Goal: Navigation & Orientation: Find specific page/section

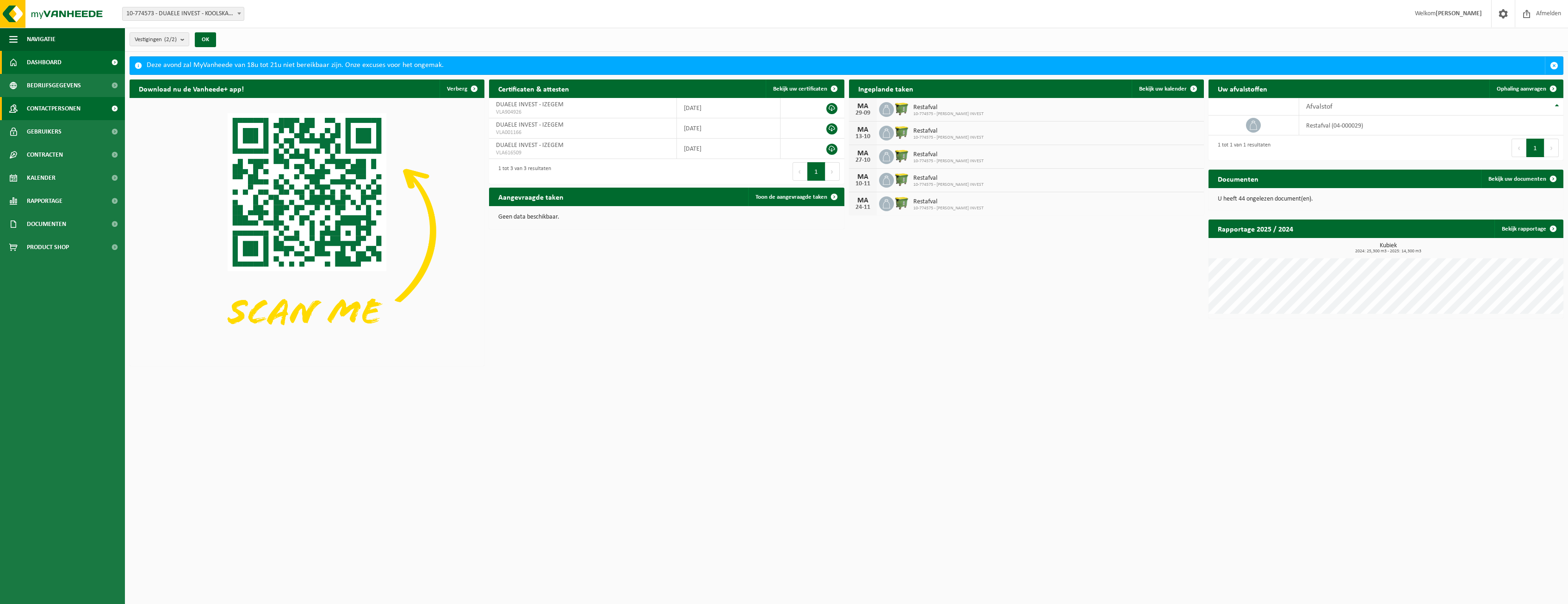
click at [68, 107] on span "Contactpersonen" at bounding box center [54, 109] width 54 height 23
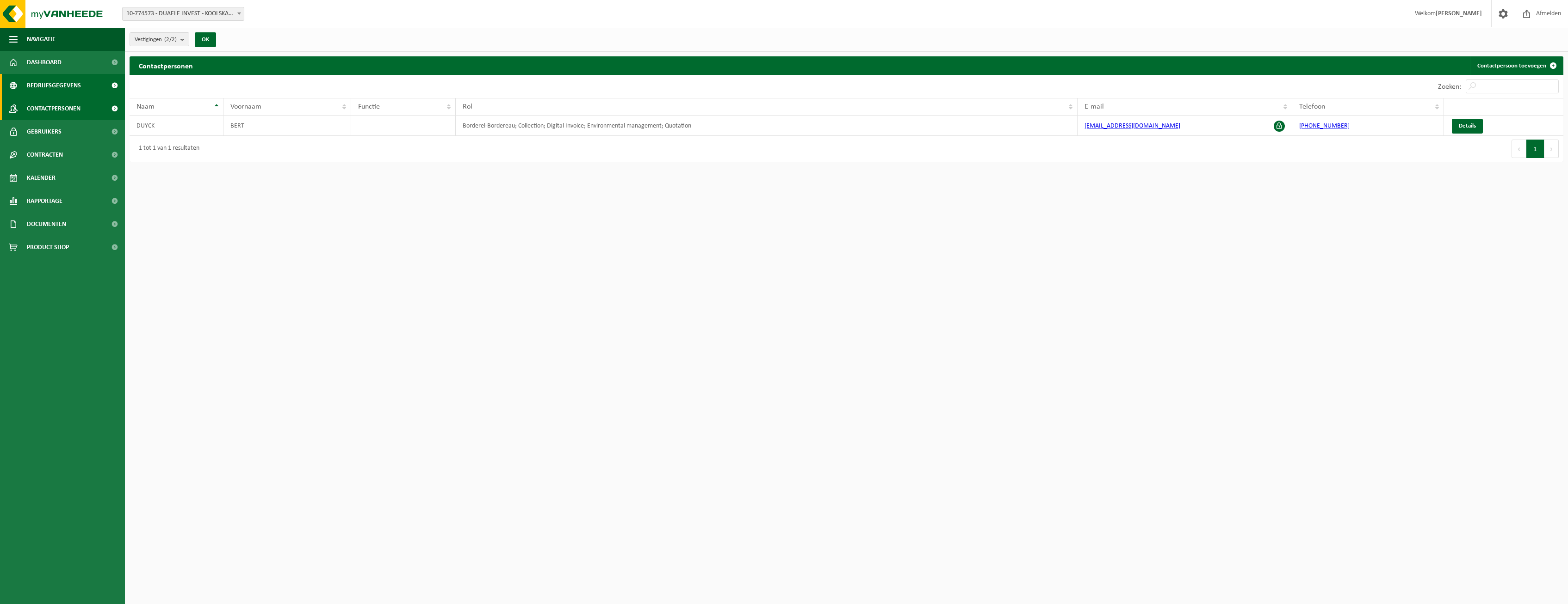
click at [69, 85] on span "Bedrijfsgegevens" at bounding box center [54, 86] width 54 height 23
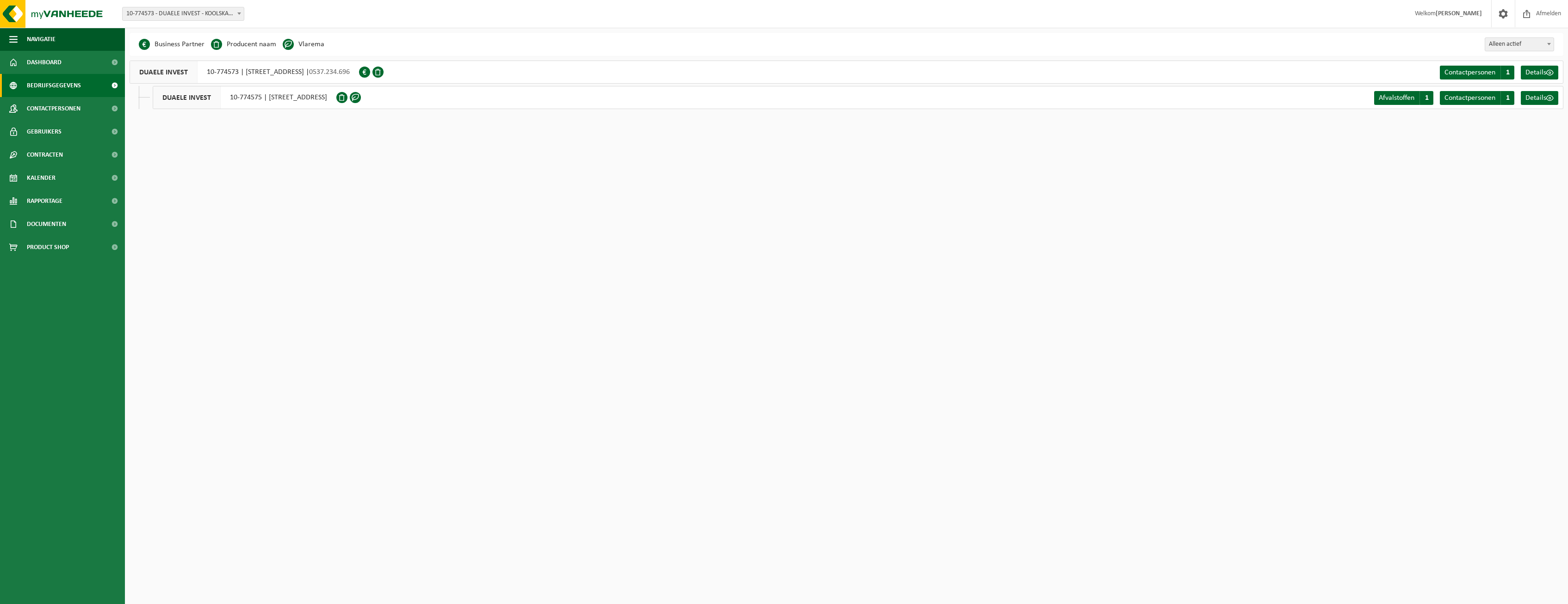
click at [1527, 47] on span "Alleen actief" at bounding box center [1519, 44] width 68 height 13
click at [1402, 101] on span "Afvalstoffen" at bounding box center [1396, 98] width 36 height 7
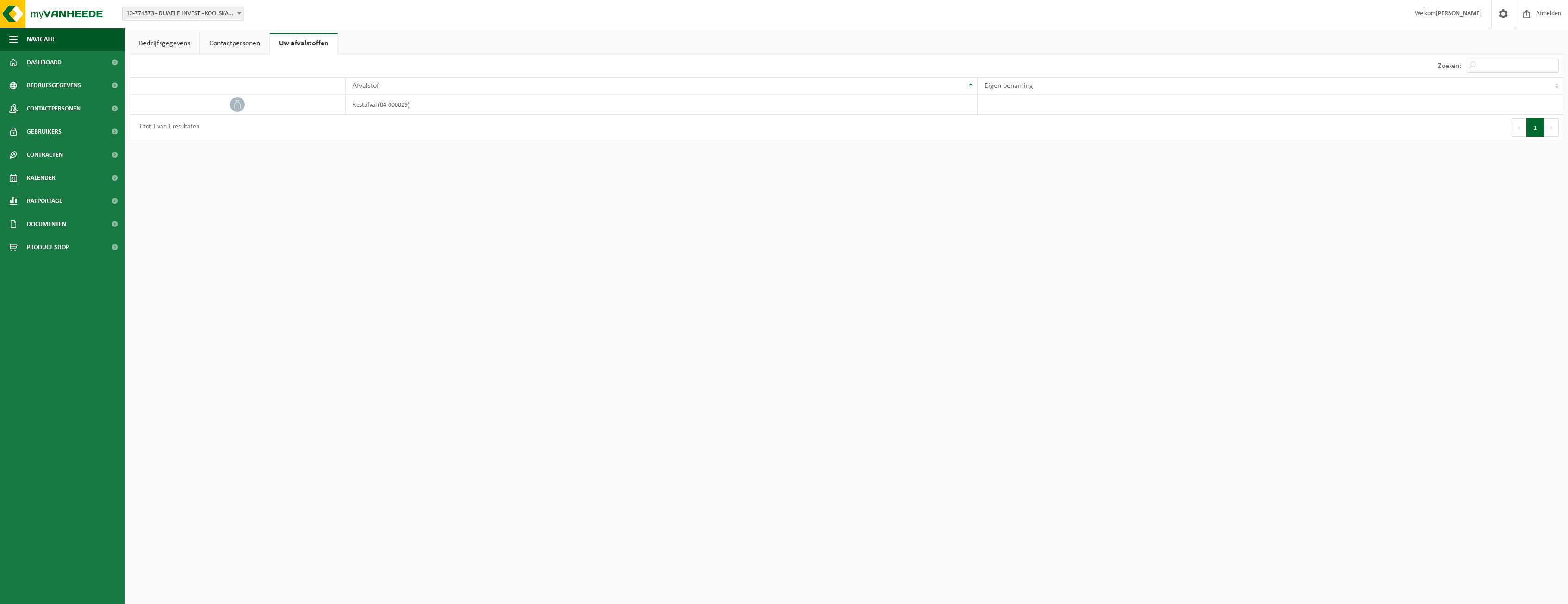
click at [153, 45] on link "Bedrijfsgegevens" at bounding box center [164, 43] width 70 height 21
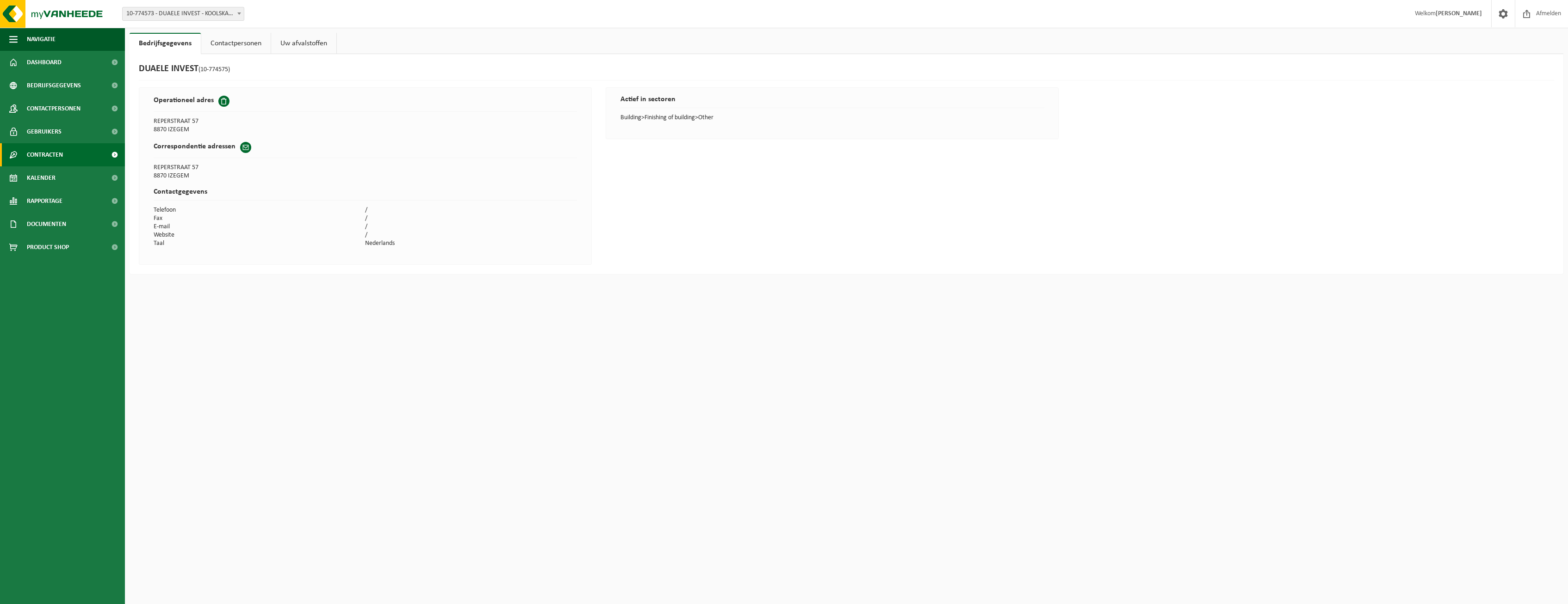
click at [67, 154] on link "Contracten" at bounding box center [62, 155] width 125 height 23
click at [68, 214] on link "Kalender" at bounding box center [62, 220] width 125 height 23
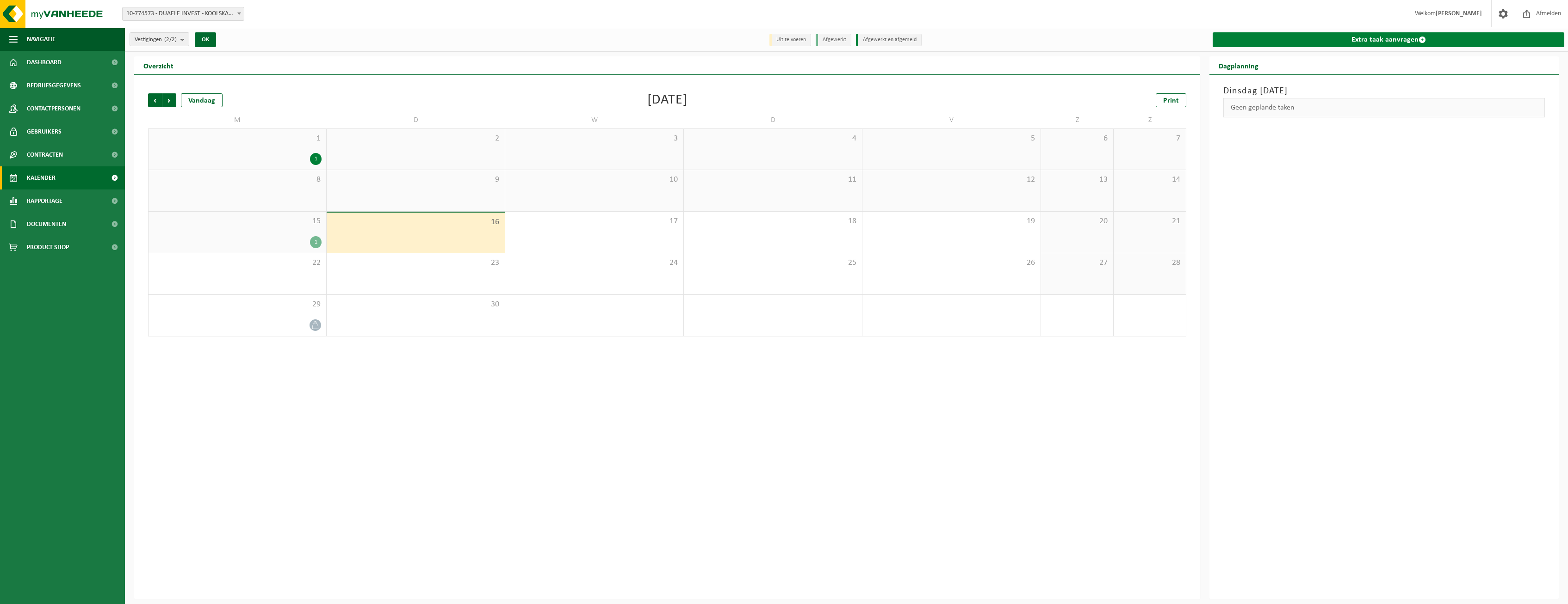
click at [1356, 36] on link "Extra taak aanvragen" at bounding box center [1388, 40] width 352 height 15
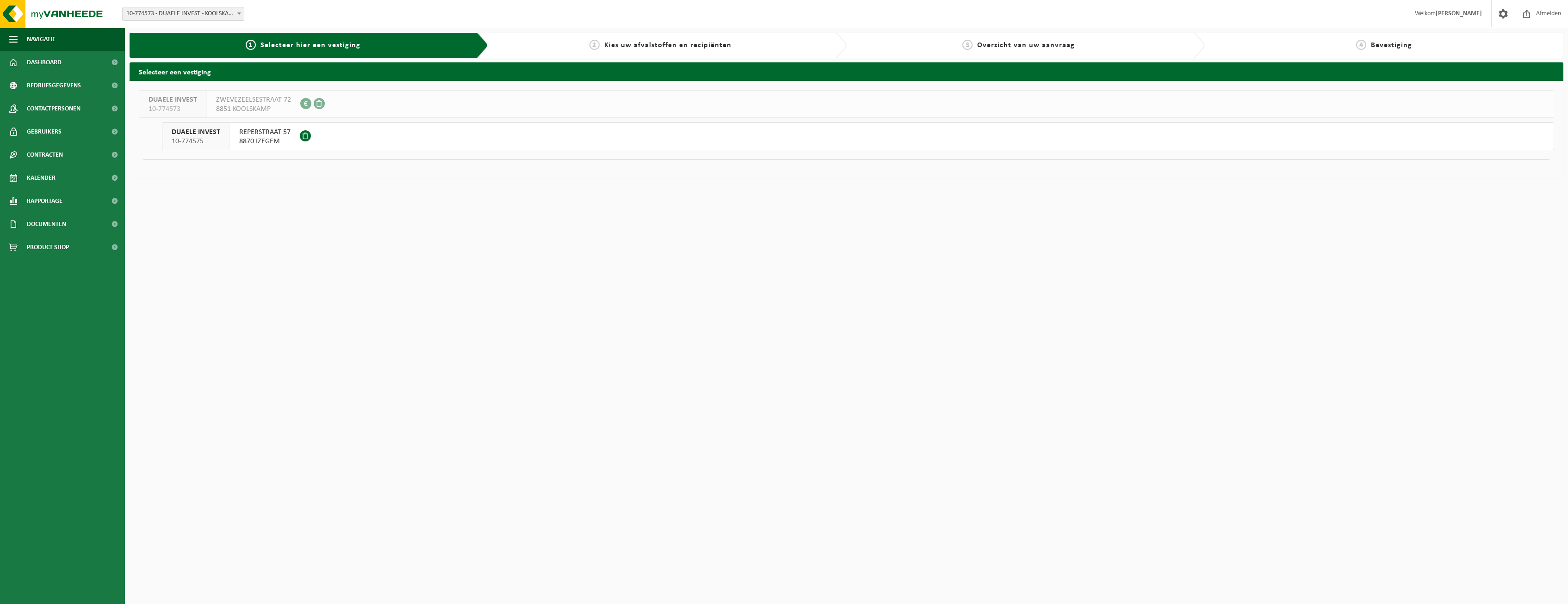
click at [304, 136] on span at bounding box center [306, 136] width 11 height 11
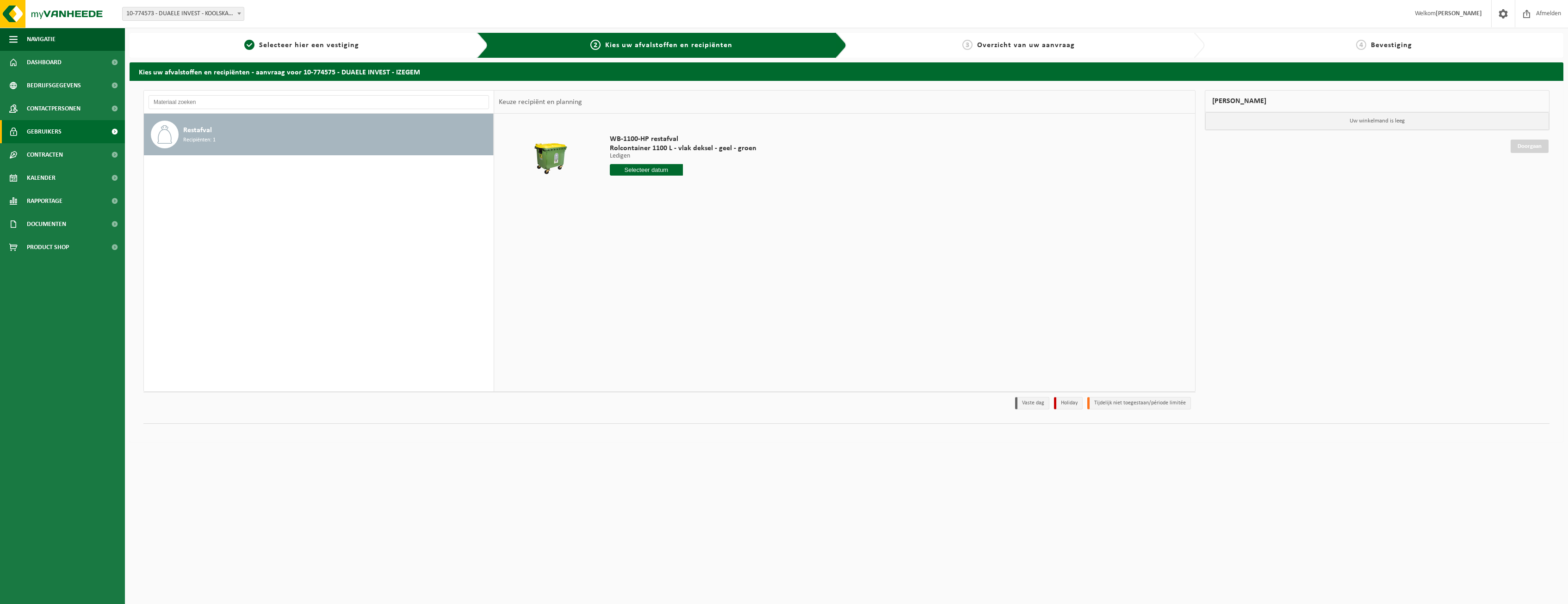
click at [52, 139] on span "Gebruikers" at bounding box center [44, 132] width 35 height 23
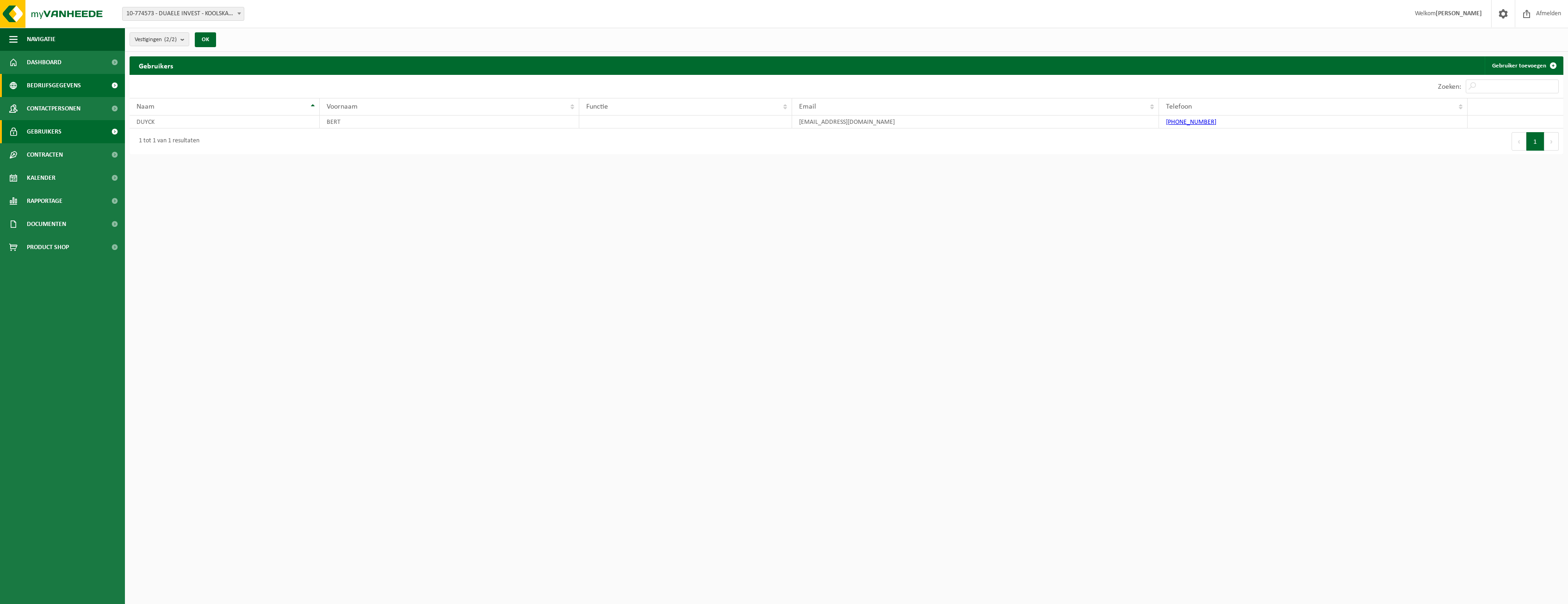
click at [59, 88] on span "Bedrijfsgegevens" at bounding box center [54, 86] width 54 height 23
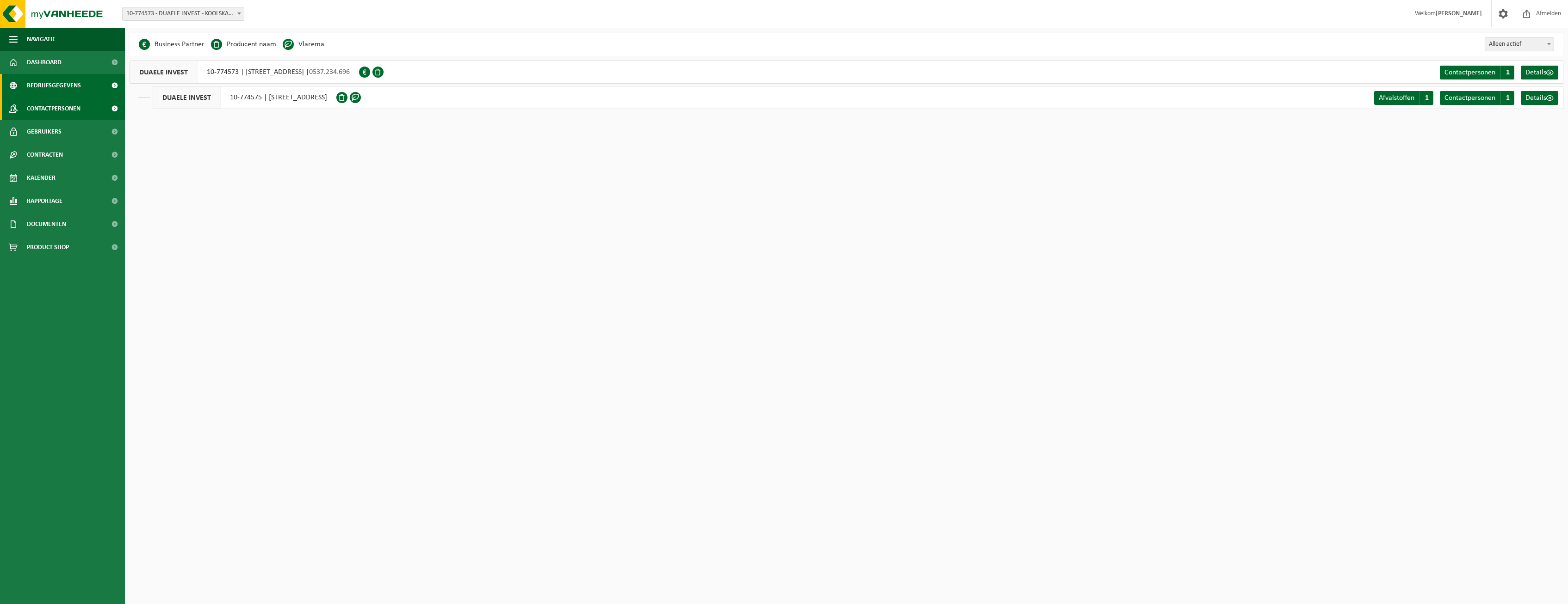
click at [58, 111] on span "Contactpersonen" at bounding box center [54, 109] width 54 height 23
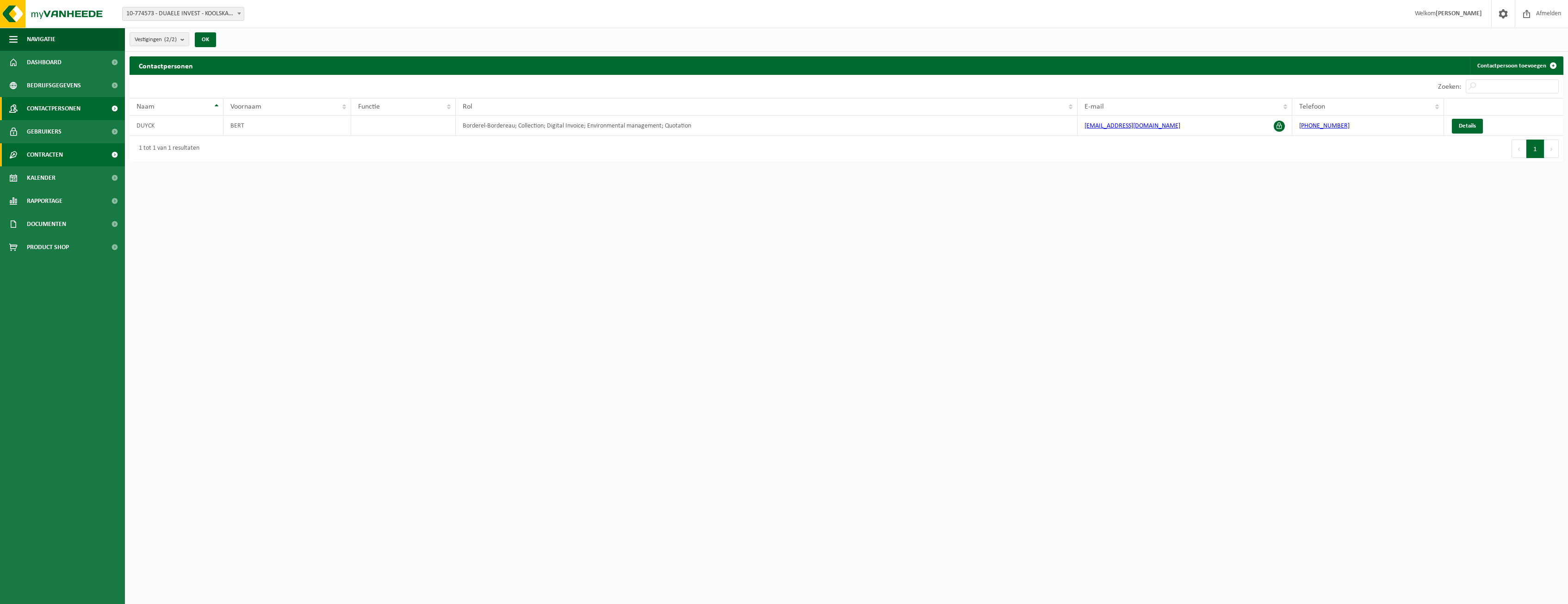
click at [66, 162] on link "Contracten" at bounding box center [62, 155] width 125 height 23
click at [71, 182] on span "Actieve contracten" at bounding box center [54, 178] width 52 height 18
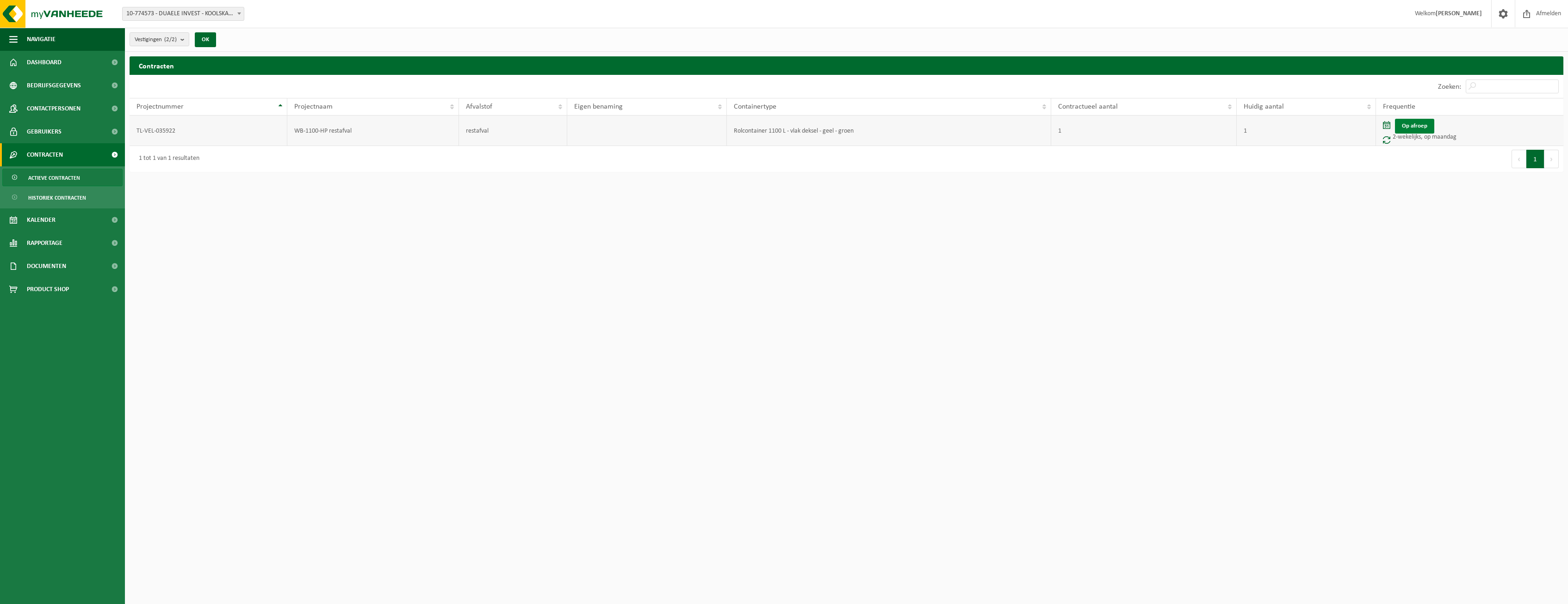
click at [1418, 122] on link "Op afroep" at bounding box center [1415, 126] width 40 height 15
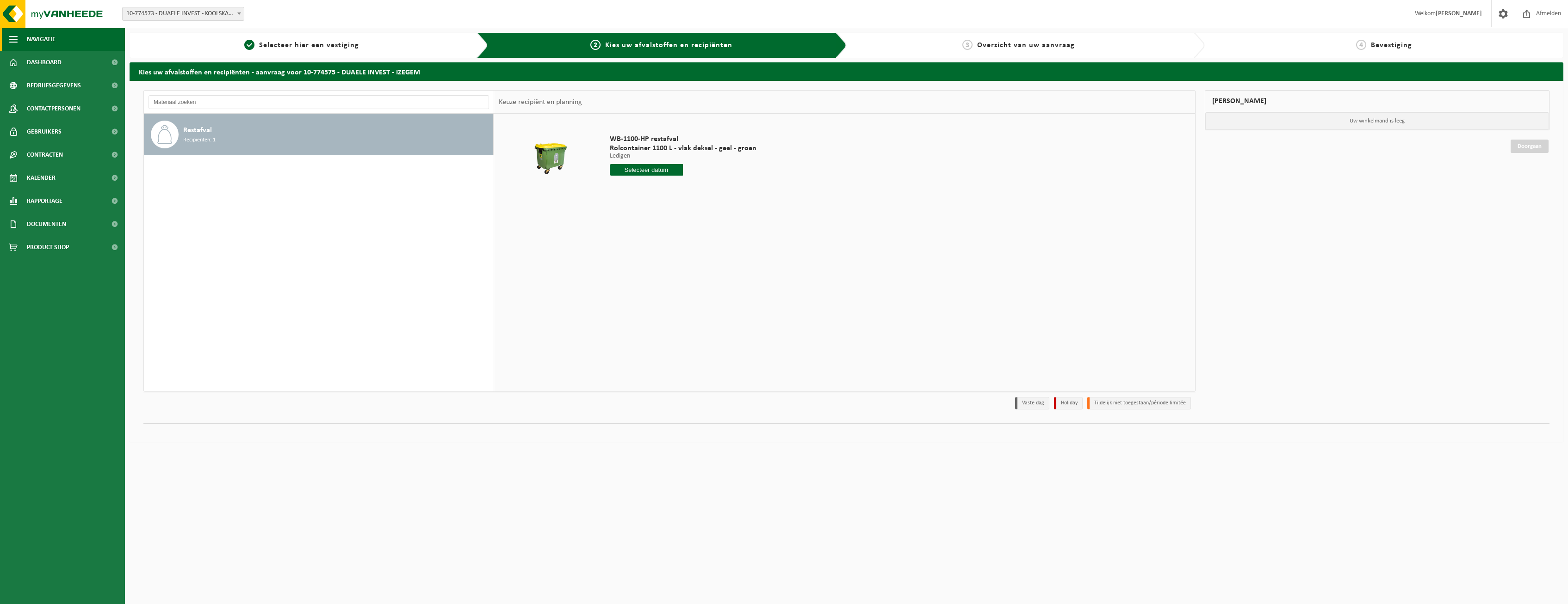
click at [52, 32] on span "Navigatie" at bounding box center [41, 40] width 29 height 23
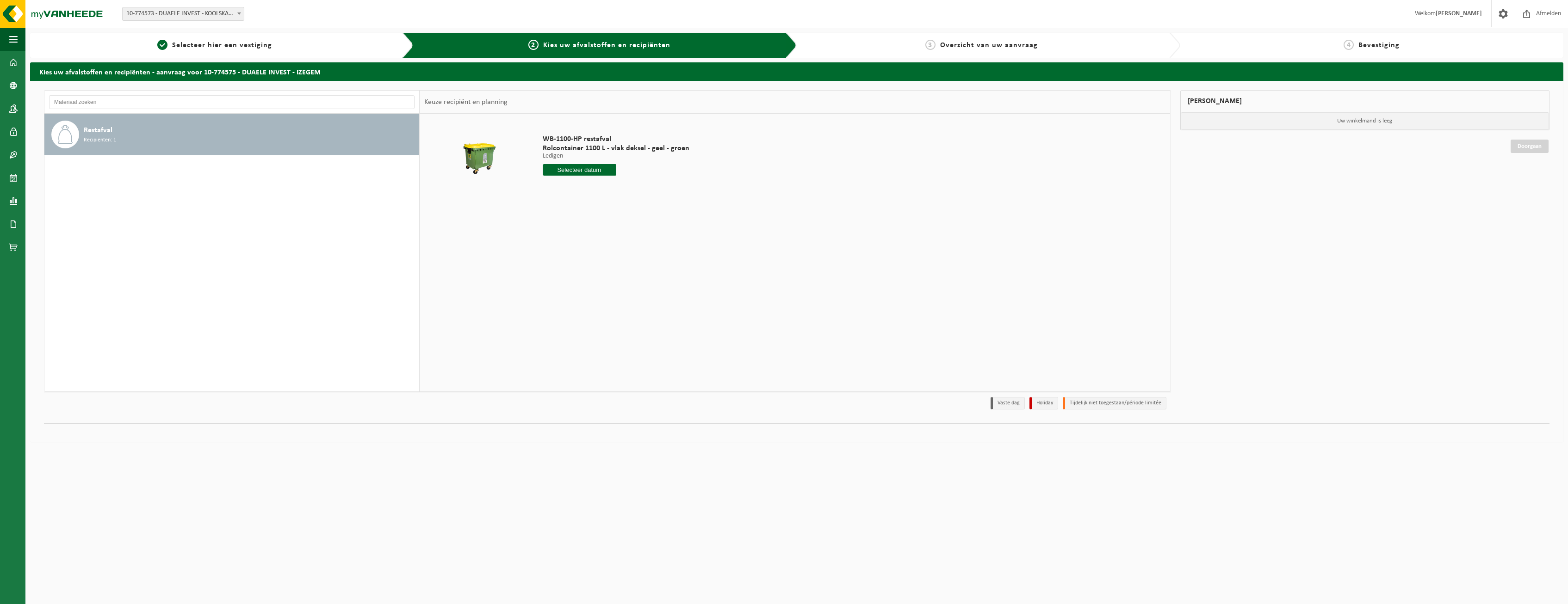
click at [150, 9] on span "10-774573 - DUAELE INVEST - KOOLSKAMP" at bounding box center [183, 13] width 121 height 13
select select "131230"
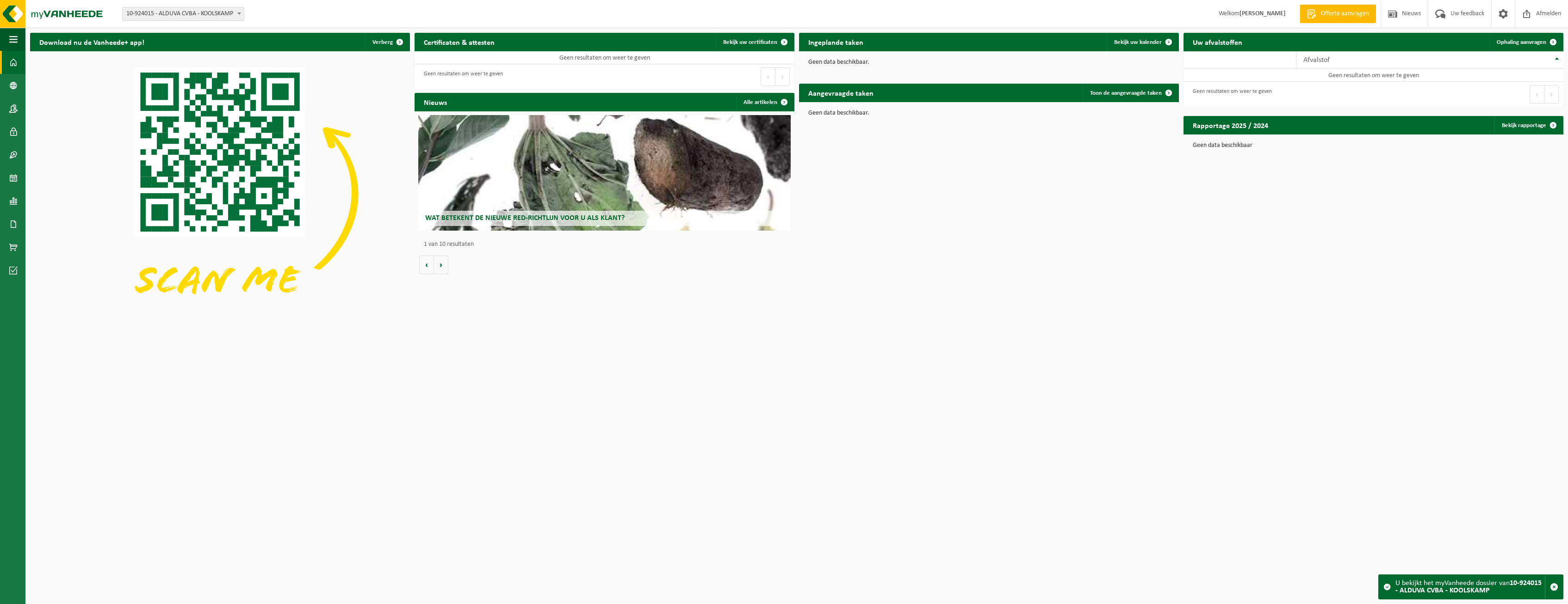
click at [15, 57] on span at bounding box center [13, 63] width 9 height 23
click at [15, 133] on span at bounding box center [13, 132] width 9 height 23
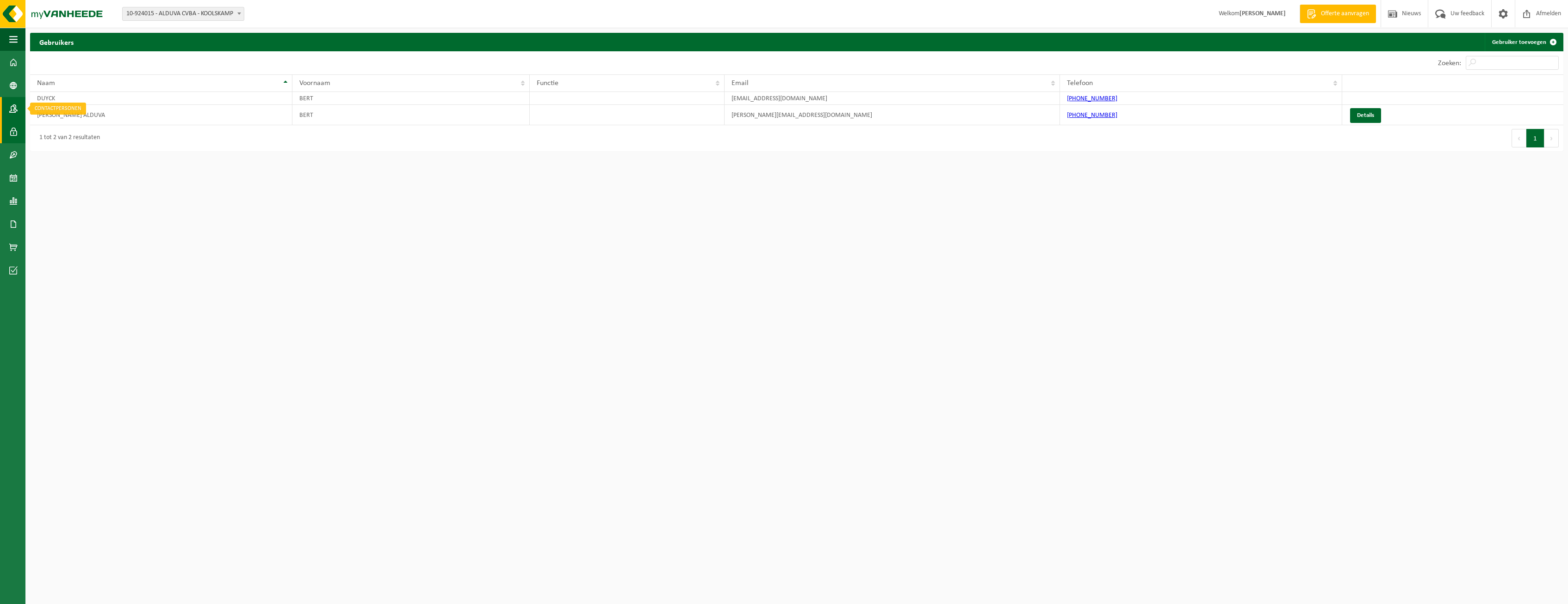
click at [15, 109] on span at bounding box center [13, 109] width 9 height 23
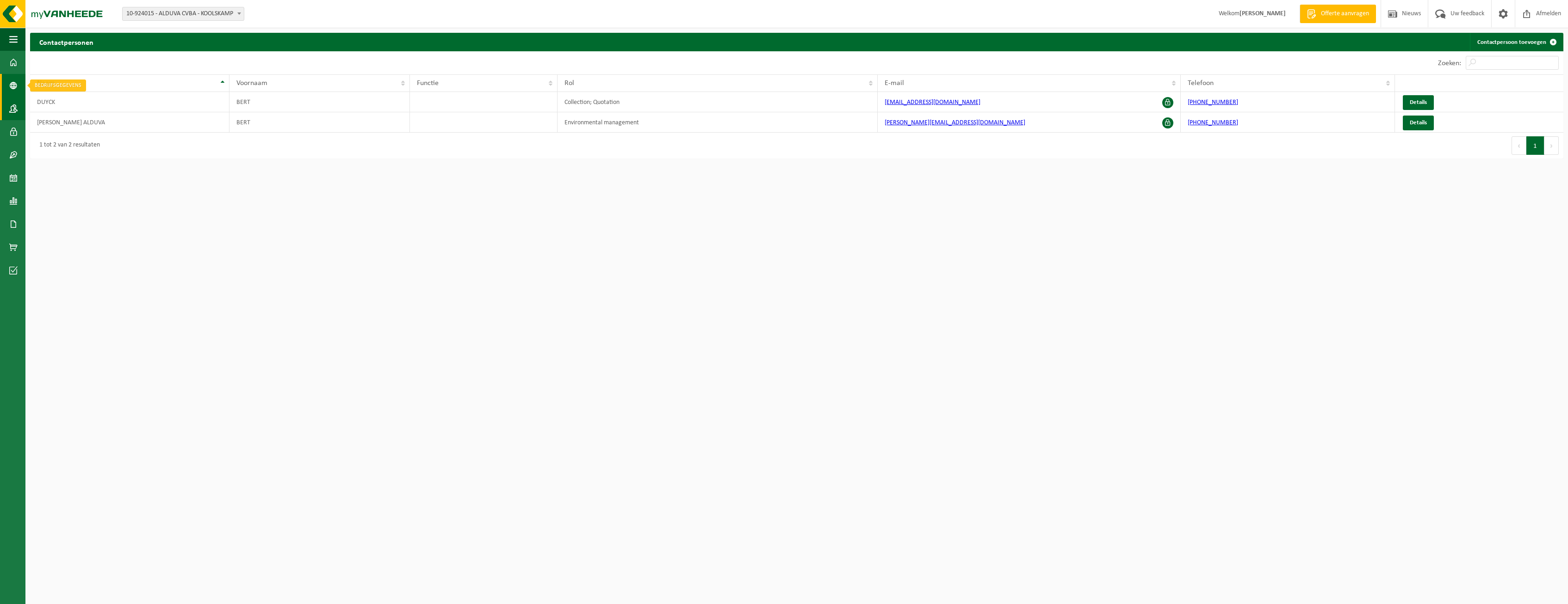
click at [22, 91] on link "Bedrijfsgegevens" at bounding box center [13, 86] width 26 height 23
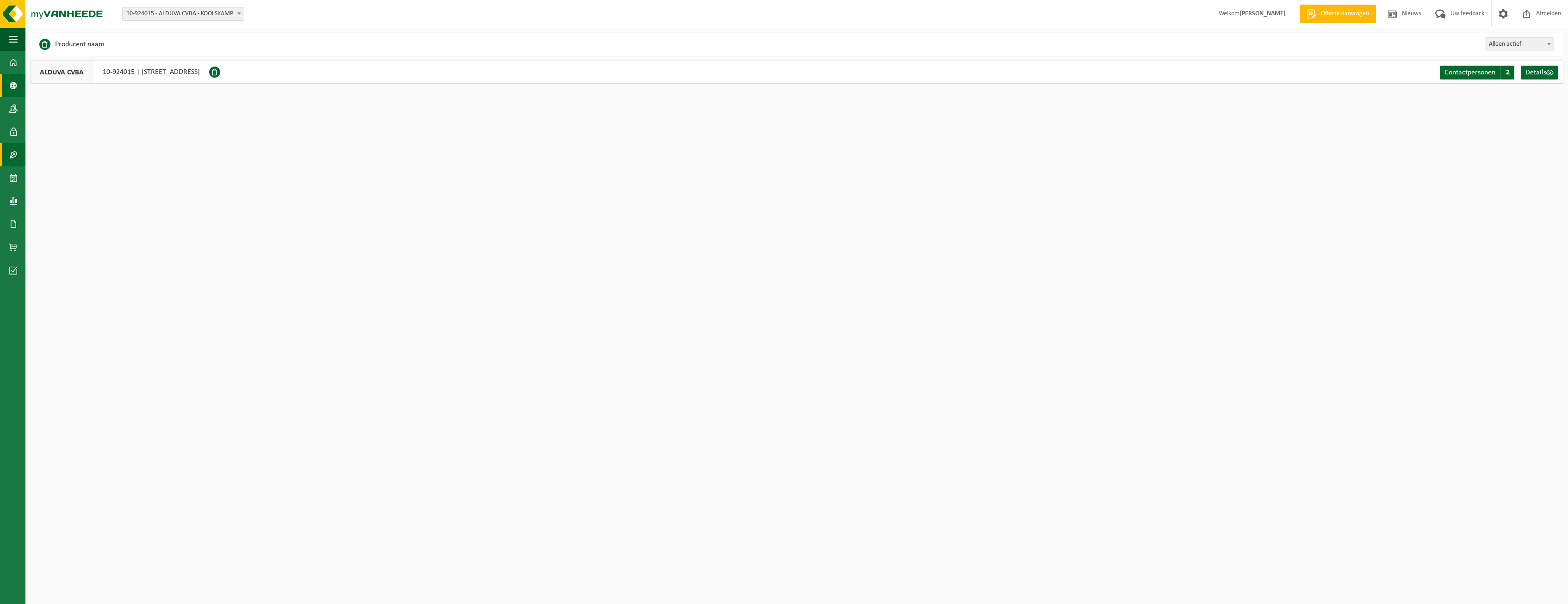
click at [14, 151] on span at bounding box center [13, 155] width 9 height 23
click at [16, 182] on span at bounding box center [13, 178] width 9 height 23
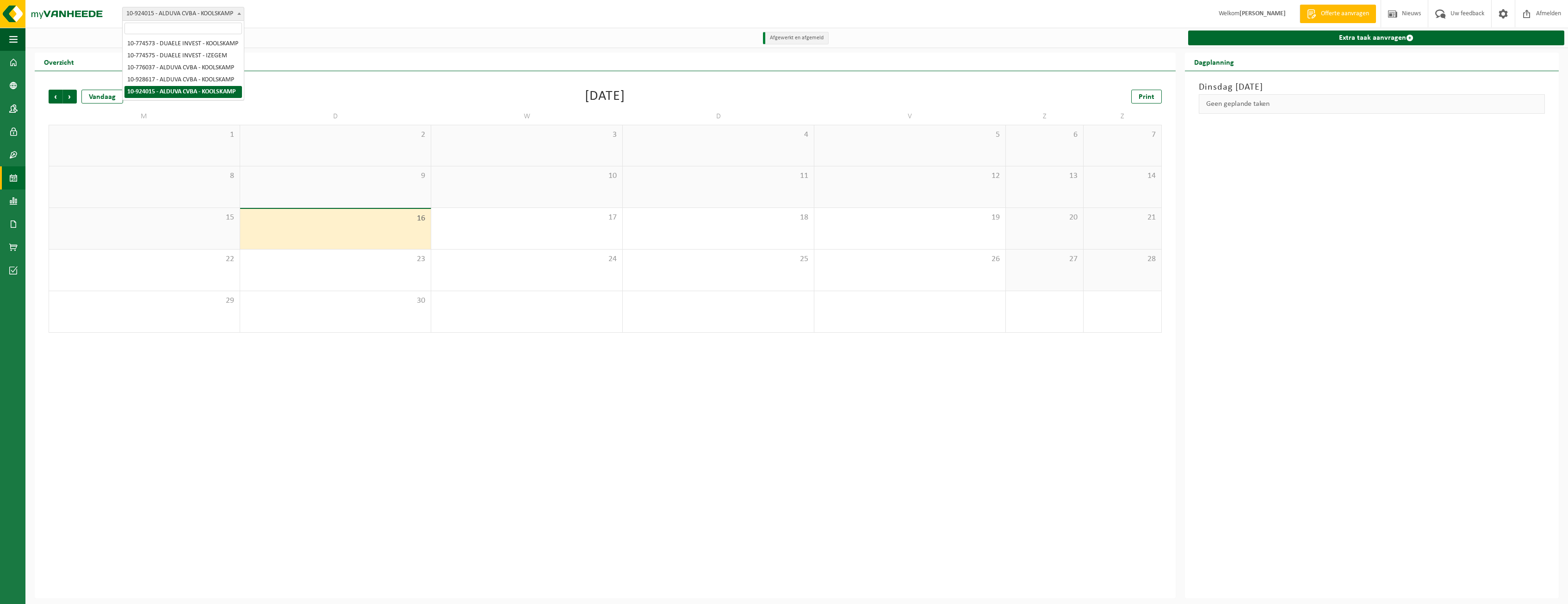
click at [225, 9] on span "10-924015 - ALDUVA CVBA - KOOLSKAMP" at bounding box center [183, 13] width 121 height 13
select select "23997"
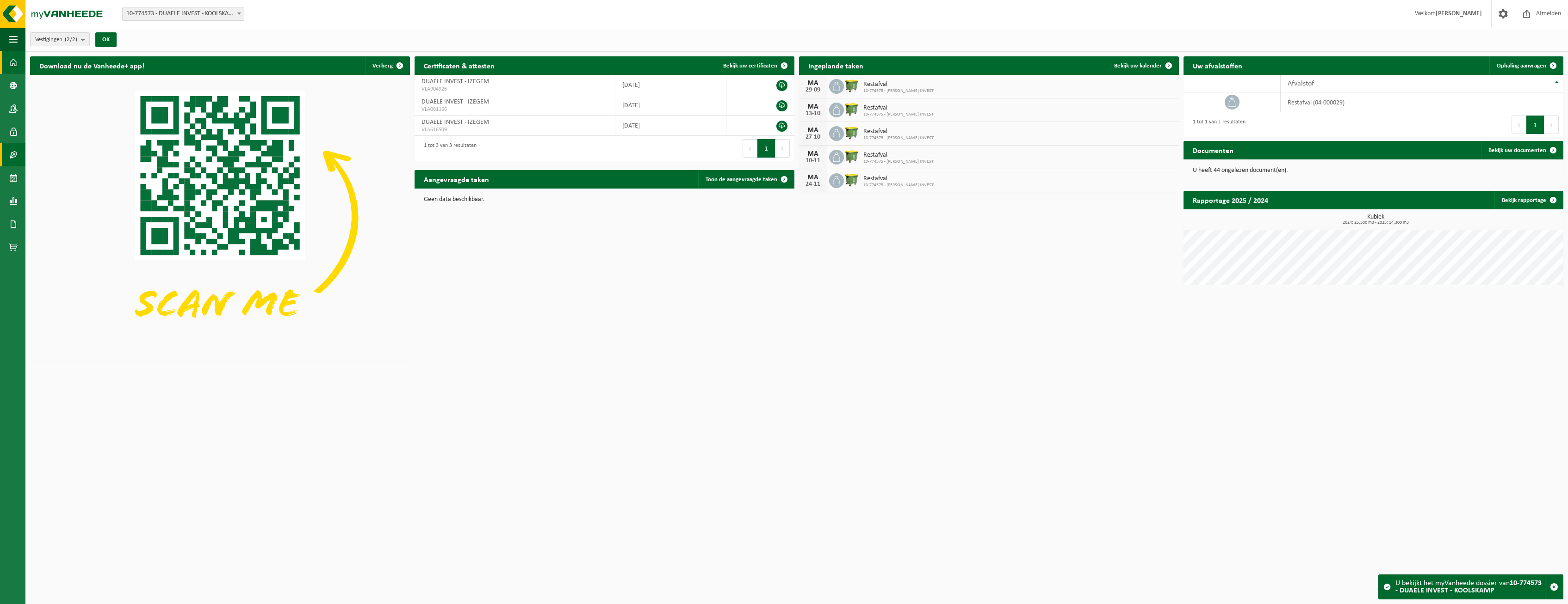
click at [9, 155] on link "Contracten" at bounding box center [13, 155] width 26 height 23
click at [80, 153] on span "Actieve contracten" at bounding box center [79, 154] width 52 height 18
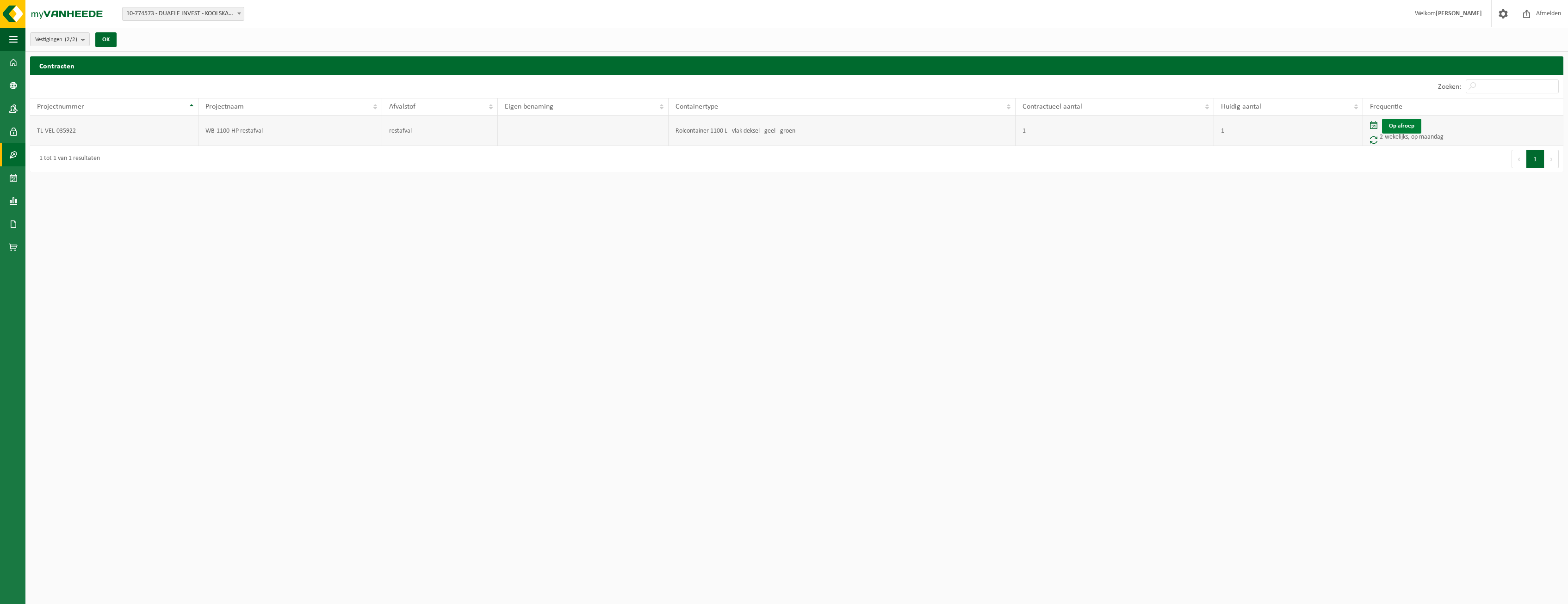
click at [1404, 126] on link "Op afroep" at bounding box center [1401, 126] width 40 height 15
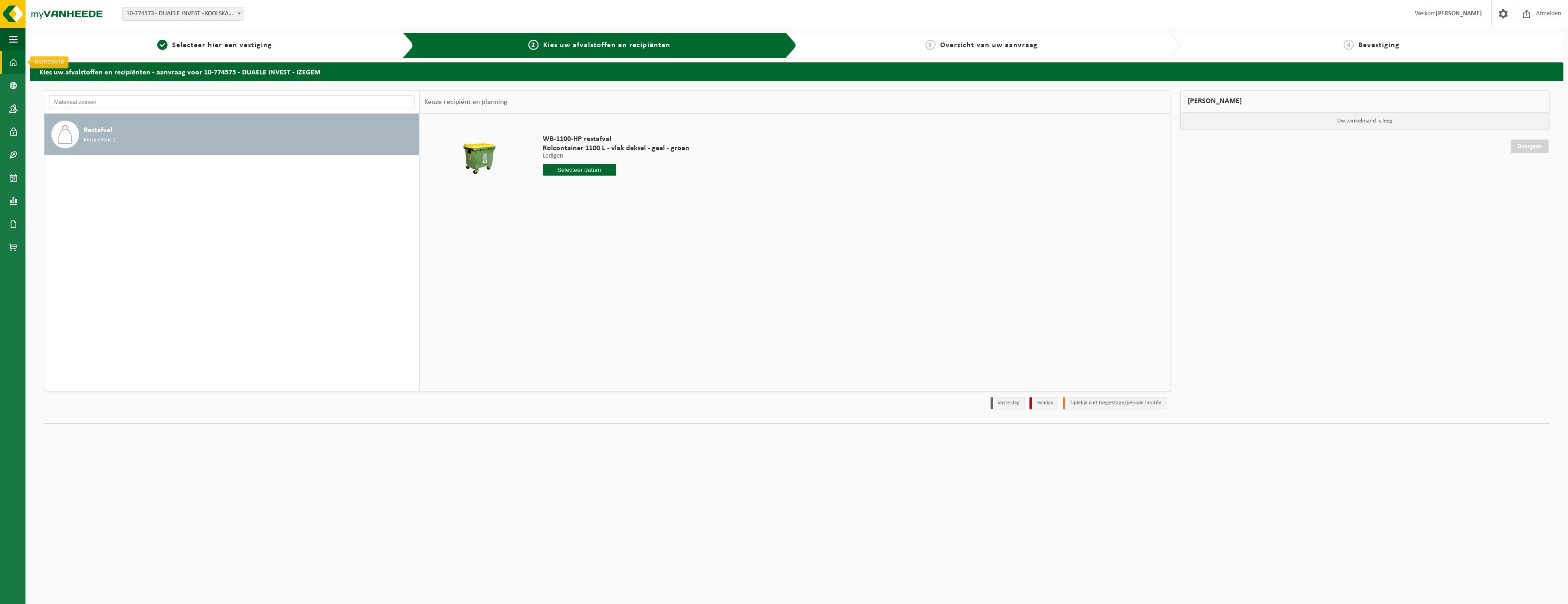
click at [15, 59] on span at bounding box center [13, 63] width 9 height 23
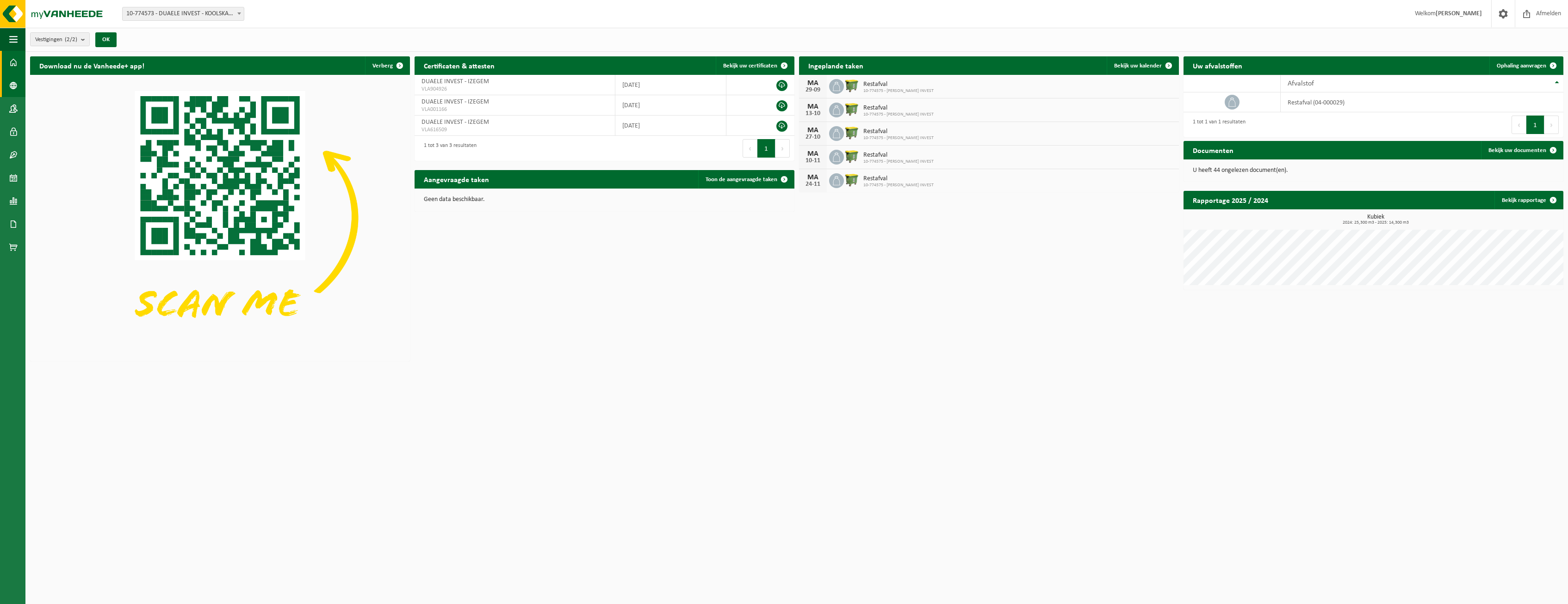
click at [13, 80] on span at bounding box center [13, 86] width 9 height 23
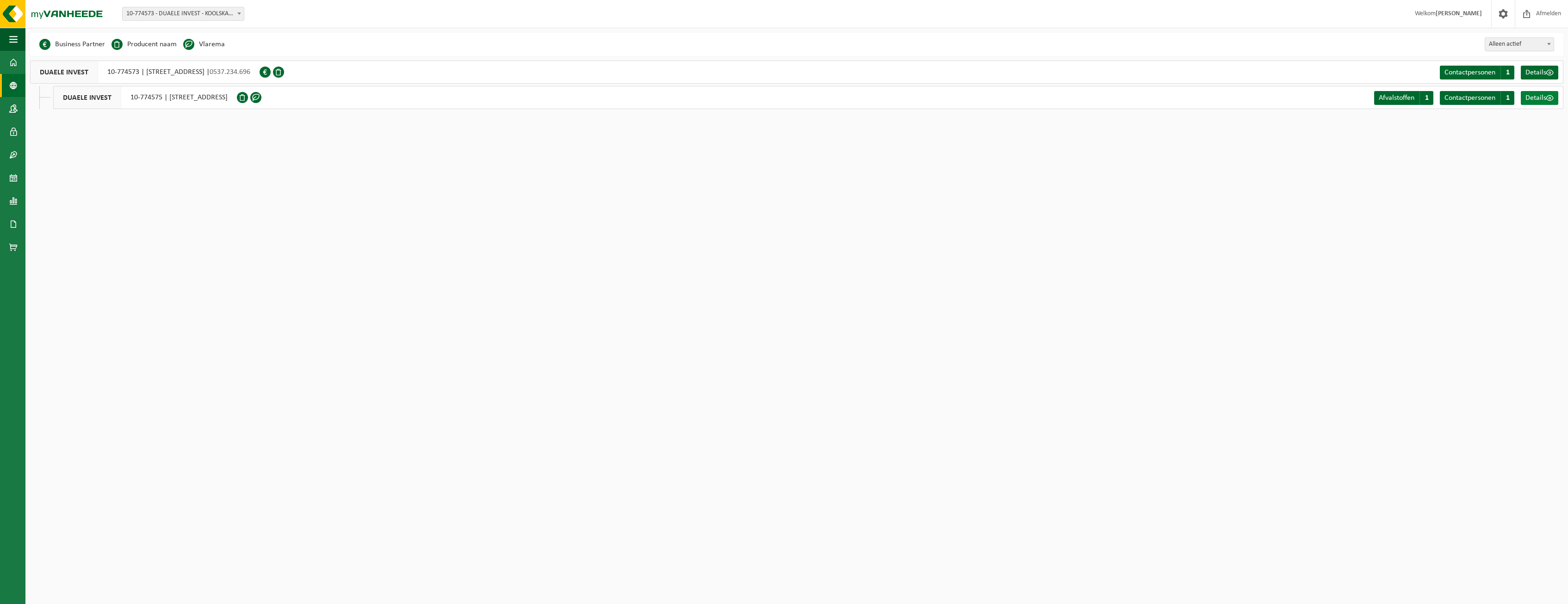
click at [1552, 99] on span at bounding box center [1550, 98] width 7 height 7
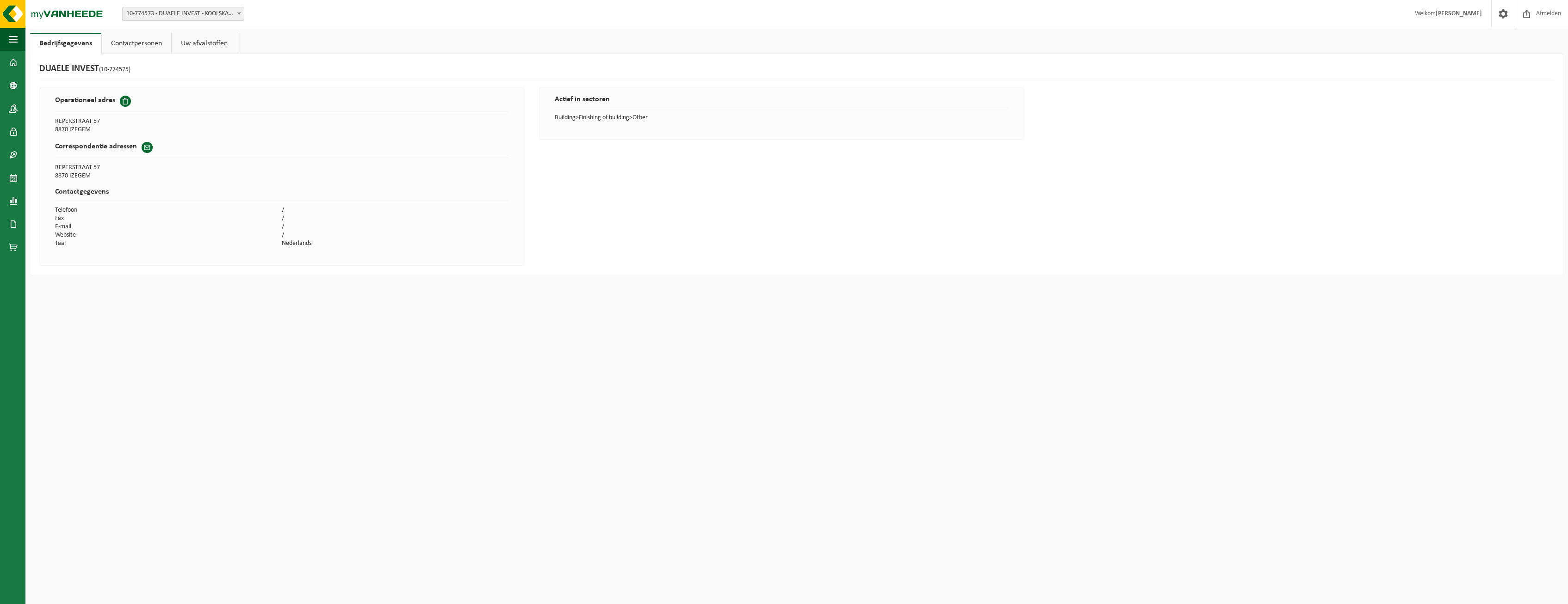
click at [124, 103] on span at bounding box center [125, 101] width 11 height 11
click at [122, 99] on span at bounding box center [125, 101] width 11 height 11
click at [101, 98] on h2 "Operationeel adres" at bounding box center [85, 100] width 60 height 9
click at [15, 223] on span at bounding box center [13, 224] width 9 height 23
click at [10, 245] on span at bounding box center [13, 248] width 9 height 23
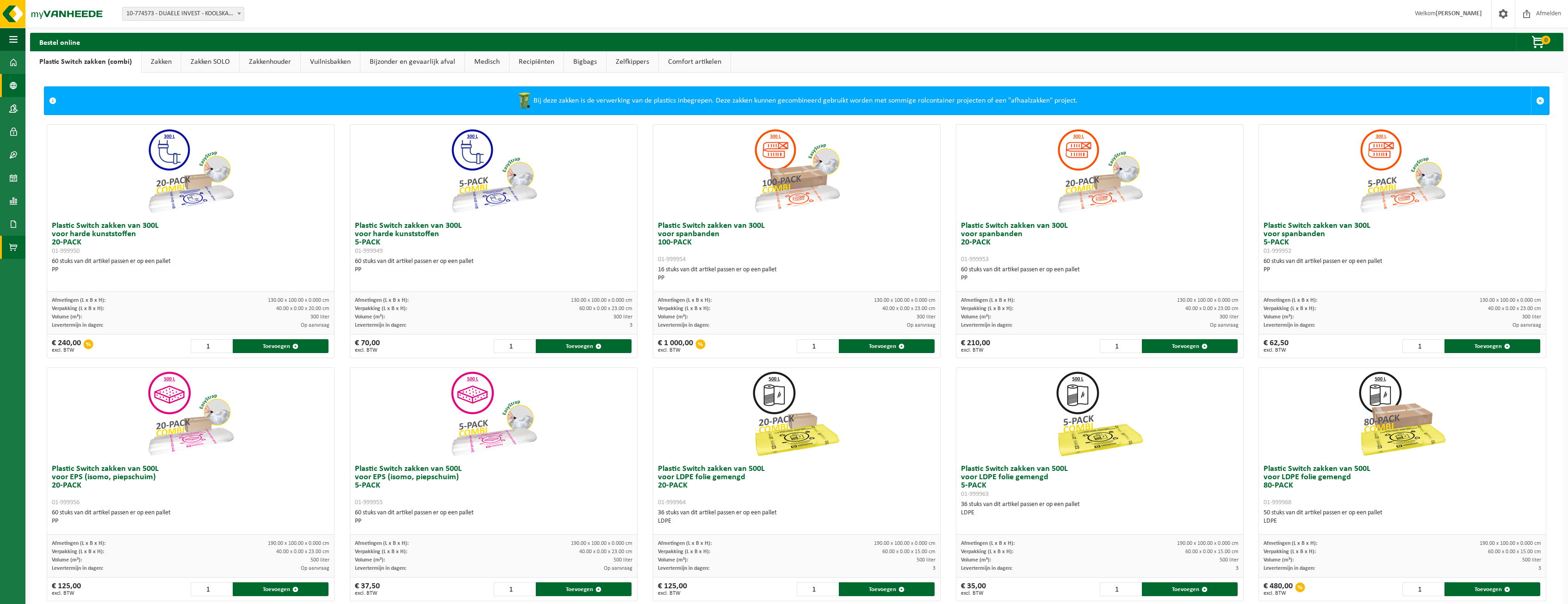
click at [13, 86] on span at bounding box center [13, 86] width 9 height 23
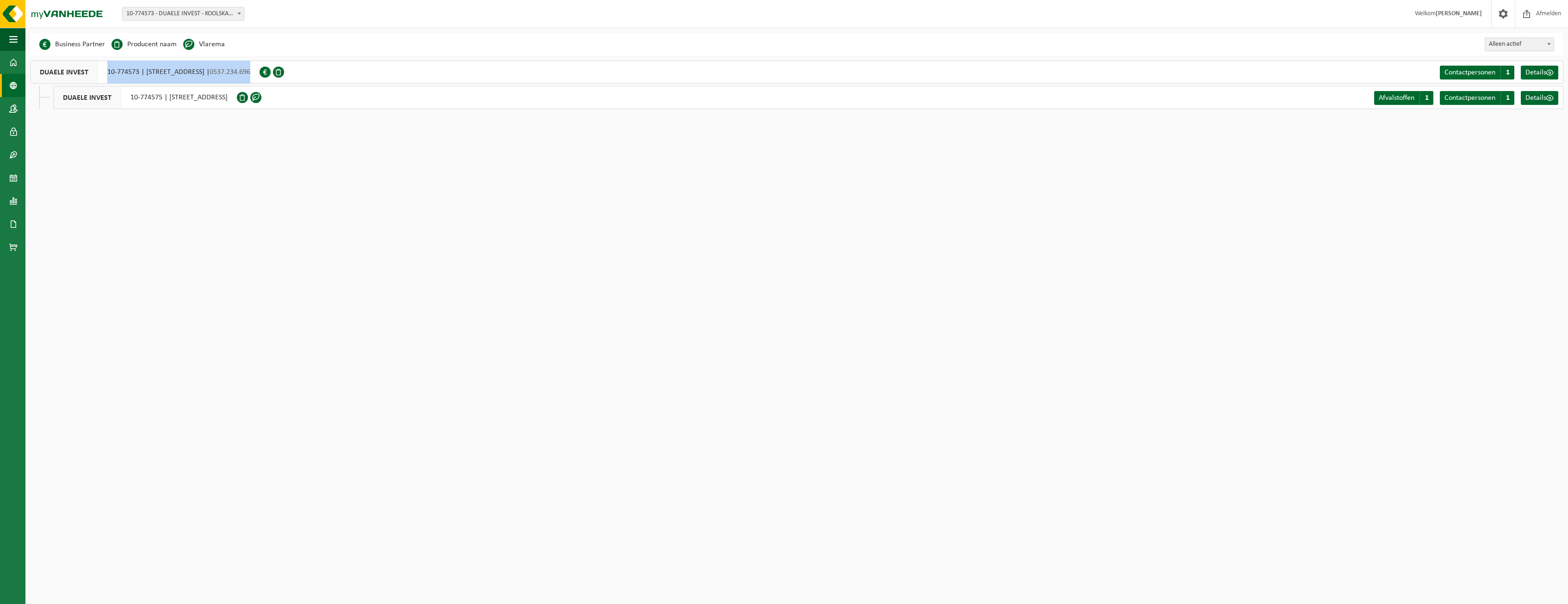
drag, startPoint x: 107, startPoint y: 72, endPoint x: 330, endPoint y: 76, distance: 223.0
click at [259, 76] on div "DUAELE INVEST 10-774573 | ZWEVEZEELSESTRAAT 72, 8851 KOOLSKAMP | 0537.234.696" at bounding box center [144, 72] width 229 height 23
copy div "10-774573 | ZWEVEZEELSESTRAAT 72, 8851 KOOLSKAMP | 0537.234.696"
click at [8, 66] on link "Dashboard" at bounding box center [13, 63] width 26 height 23
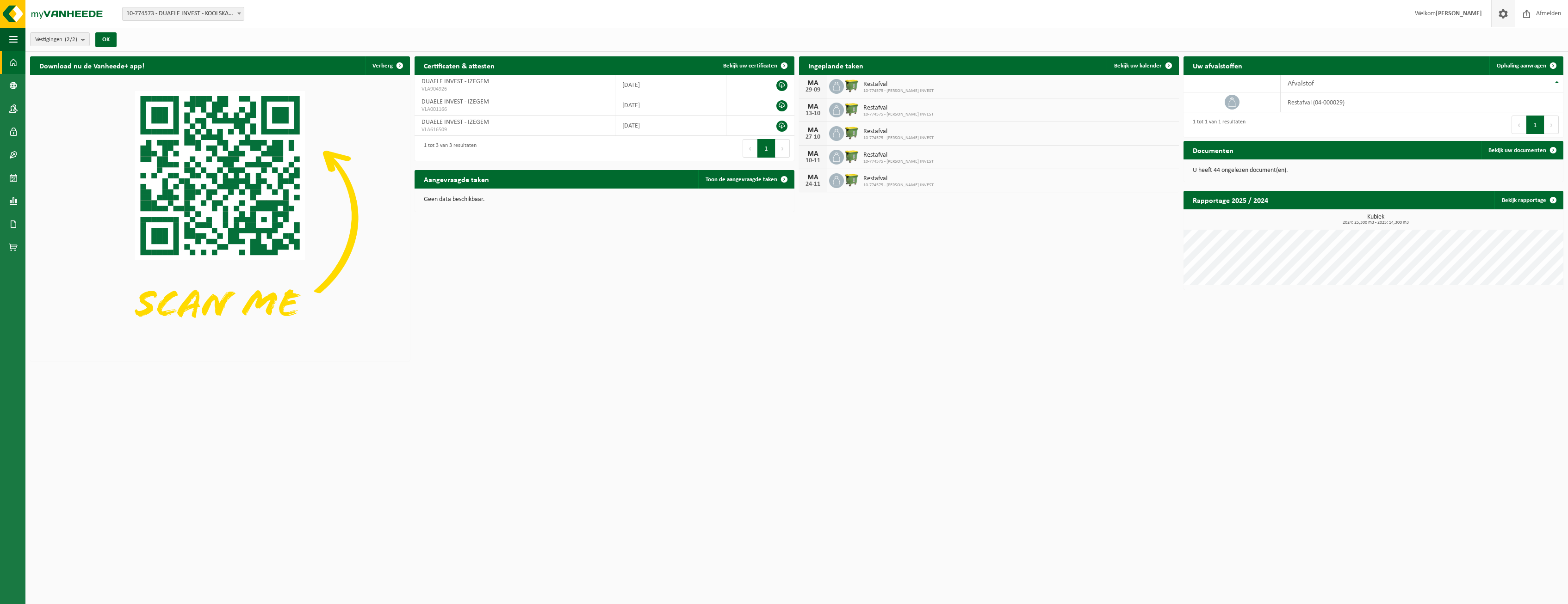
click at [1497, 13] on span at bounding box center [1503, 13] width 14 height 27
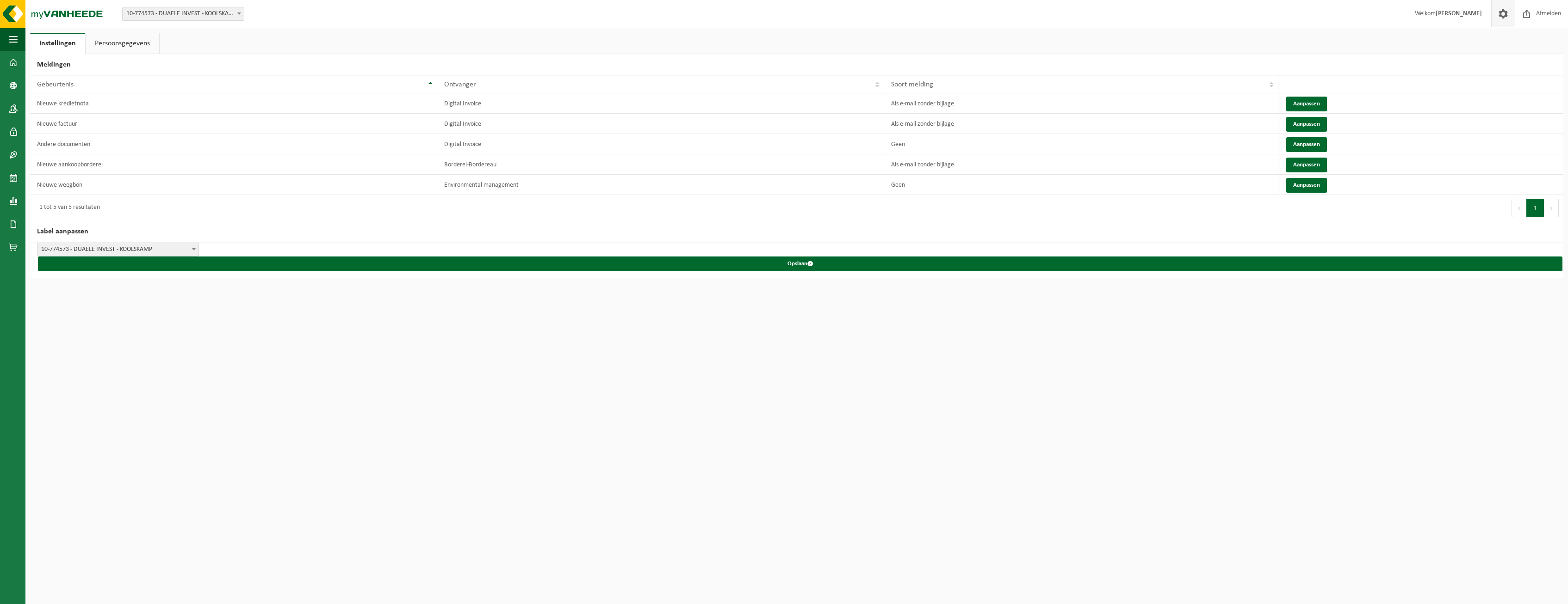
click at [112, 43] on link "Persoonsgegevens" at bounding box center [122, 43] width 74 height 21
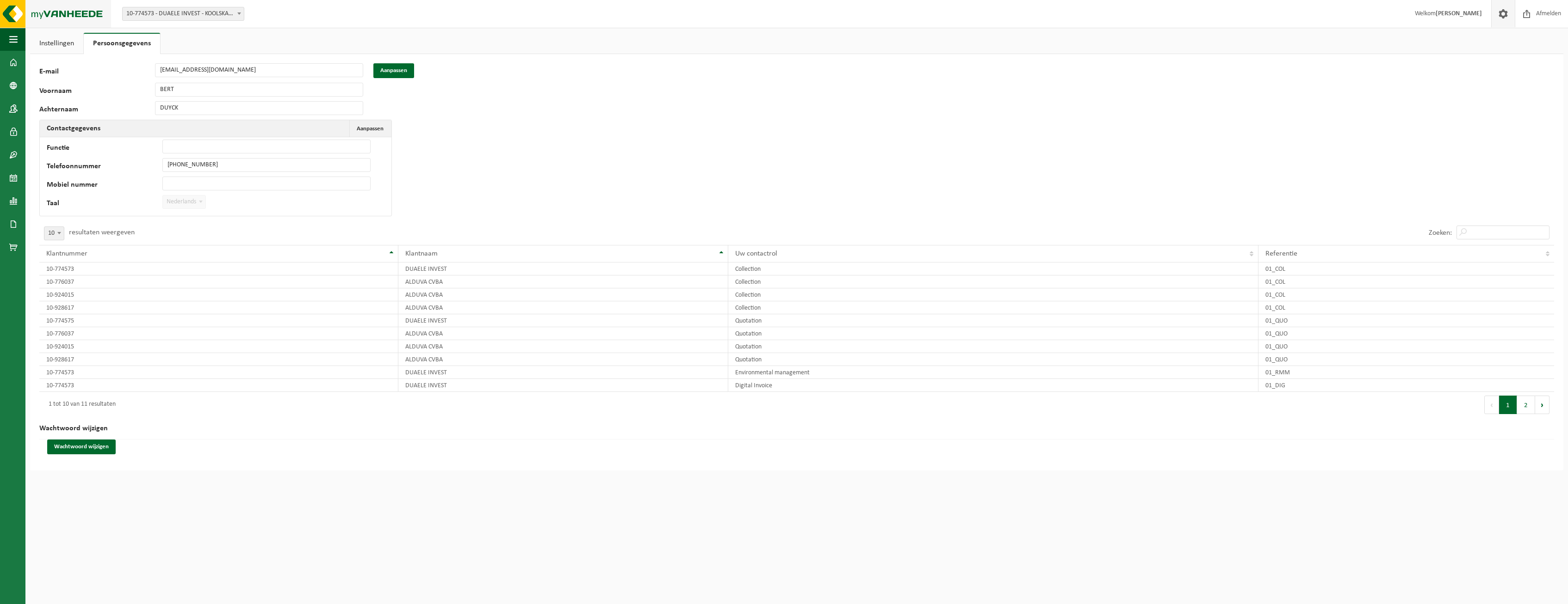
click at [13, 14] on img at bounding box center [55, 14] width 111 height 28
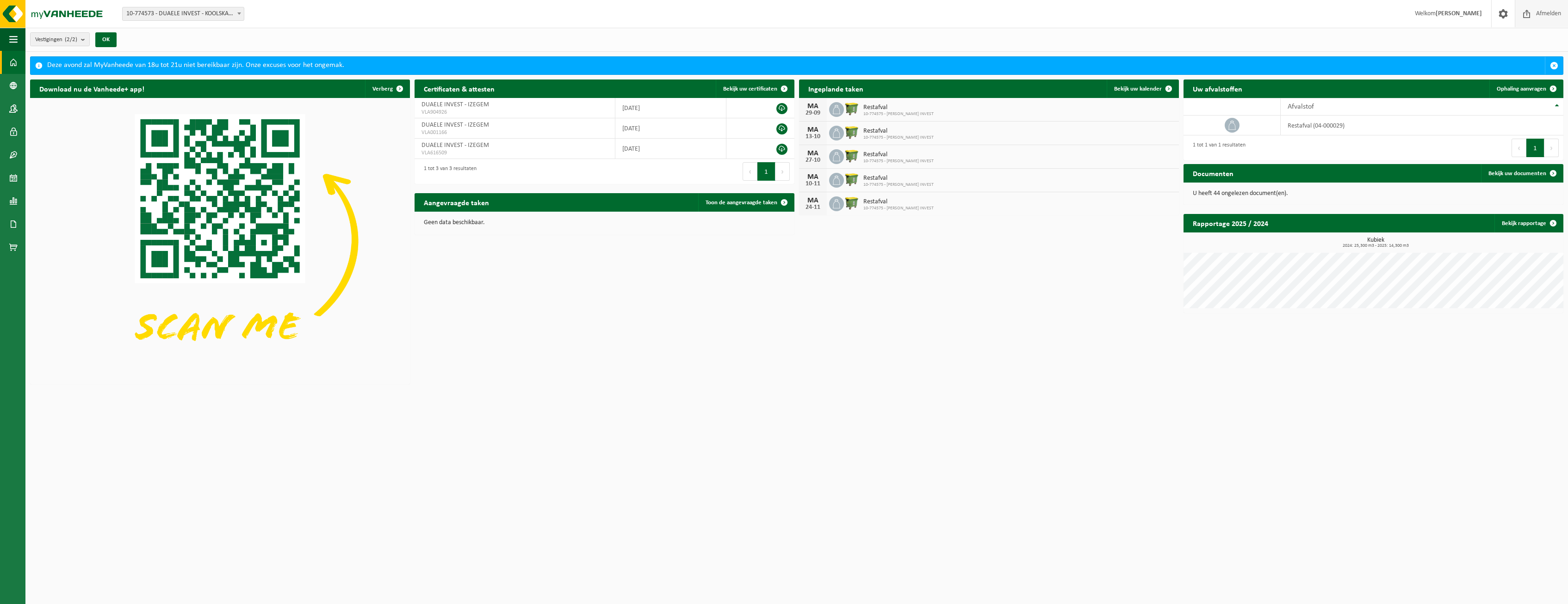
click at [1545, 10] on span "Afmelden" at bounding box center [1549, 13] width 30 height 27
